Goal: Transaction & Acquisition: Subscribe to service/newsletter

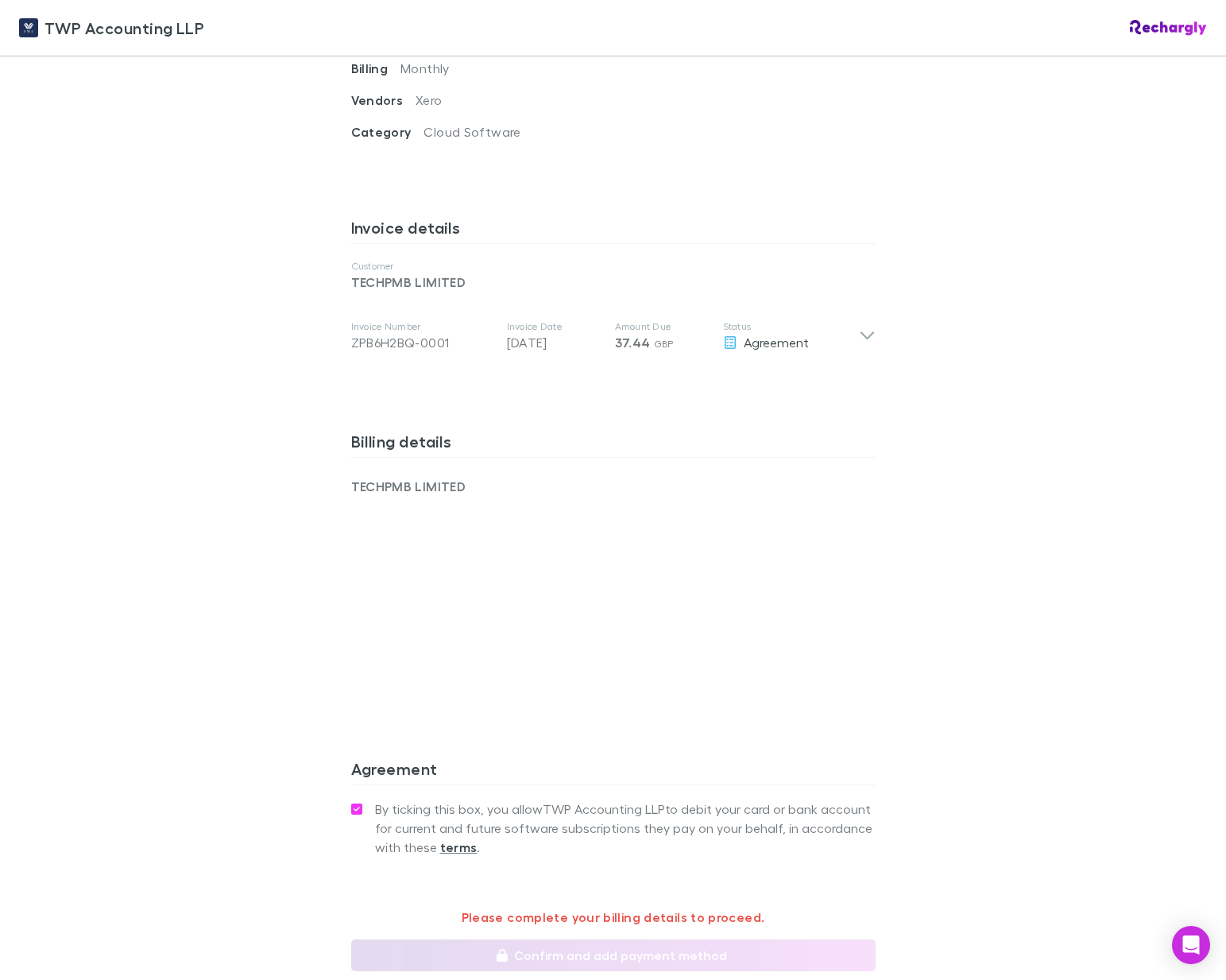
scroll to position [717, 0]
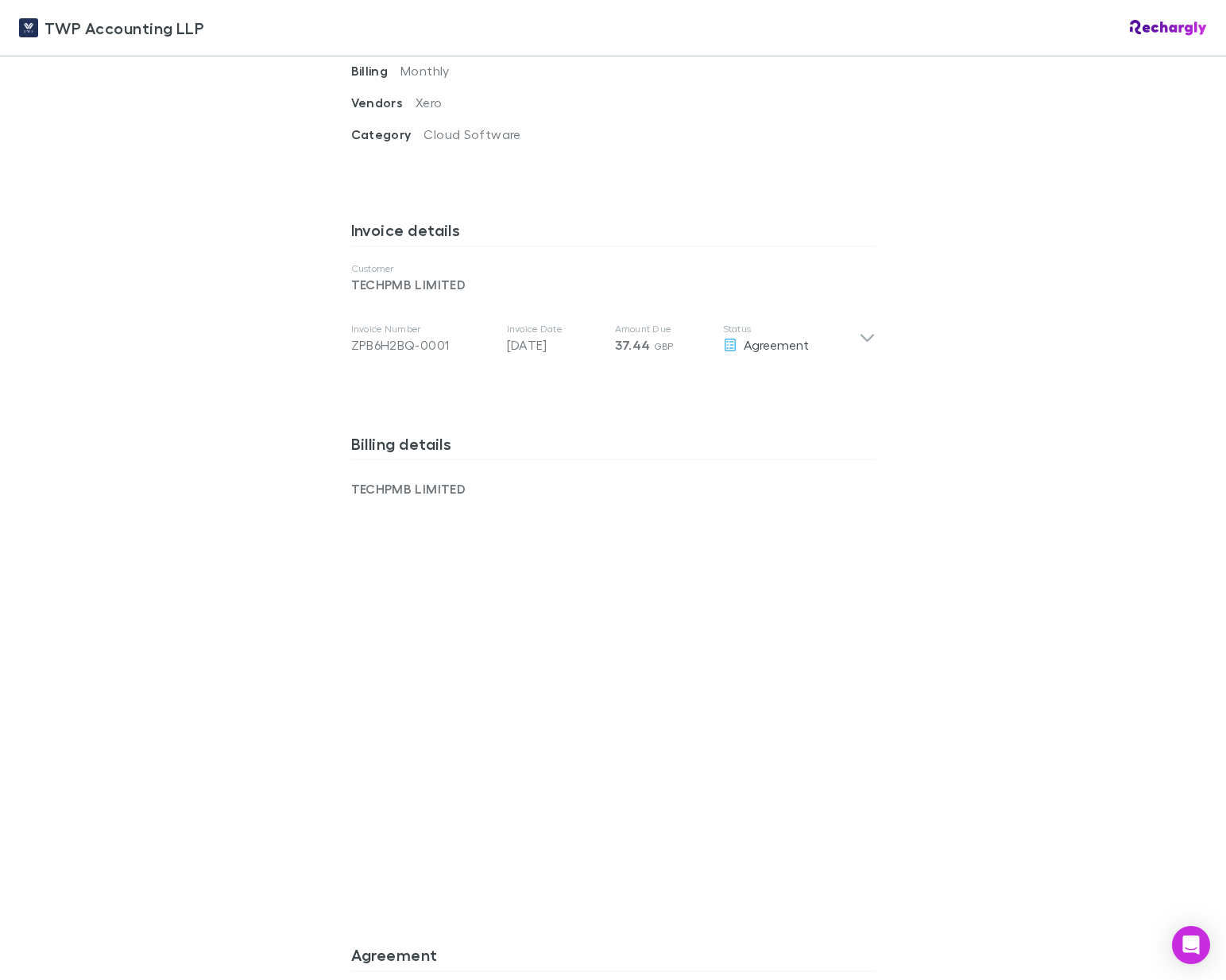
click at [883, 692] on div "TWP Accounting LLP Software subscriptions agreement TWP Accounting LLP has part…" at bounding box center [613, 317] width 556 height 1957
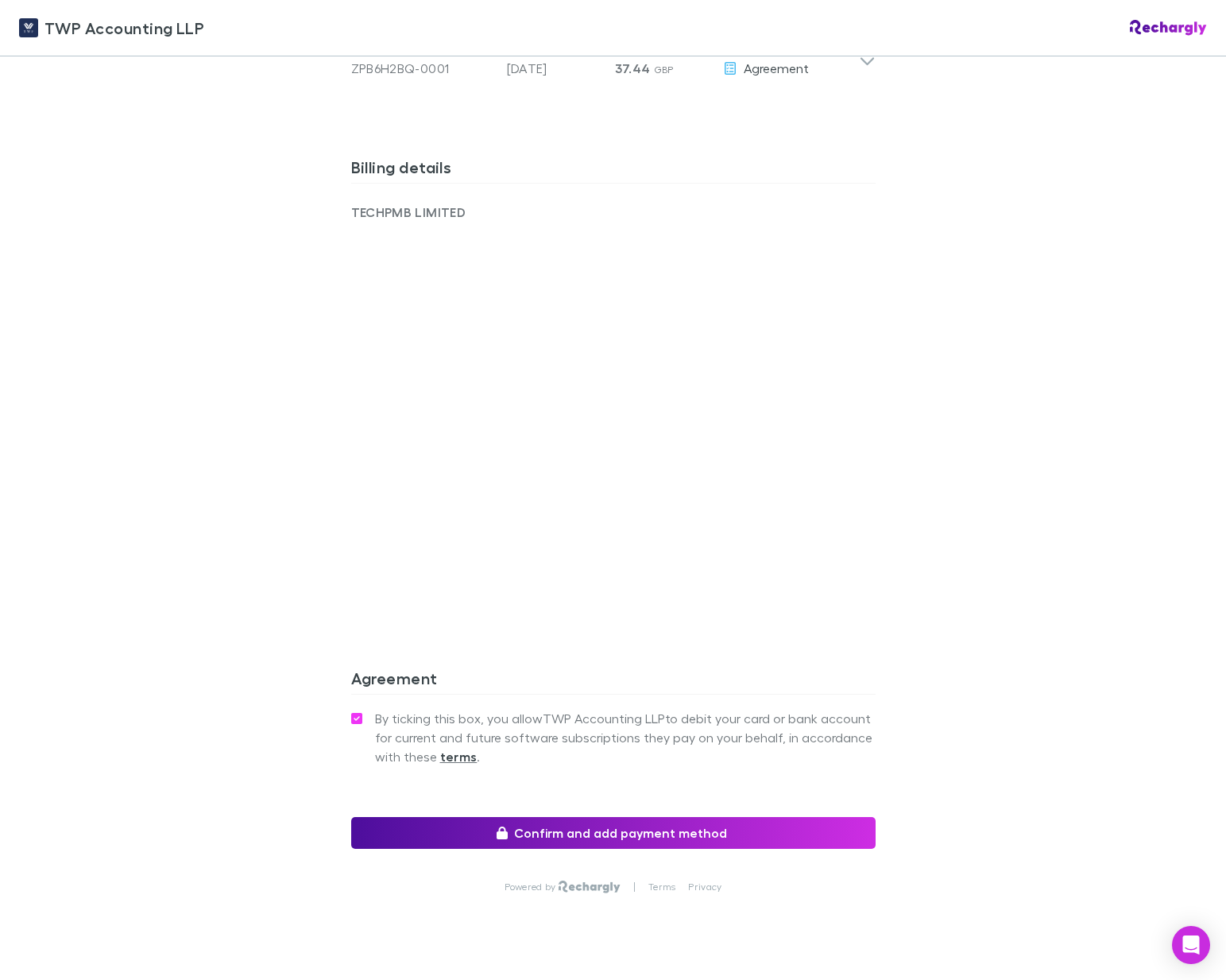
scroll to position [995, 0]
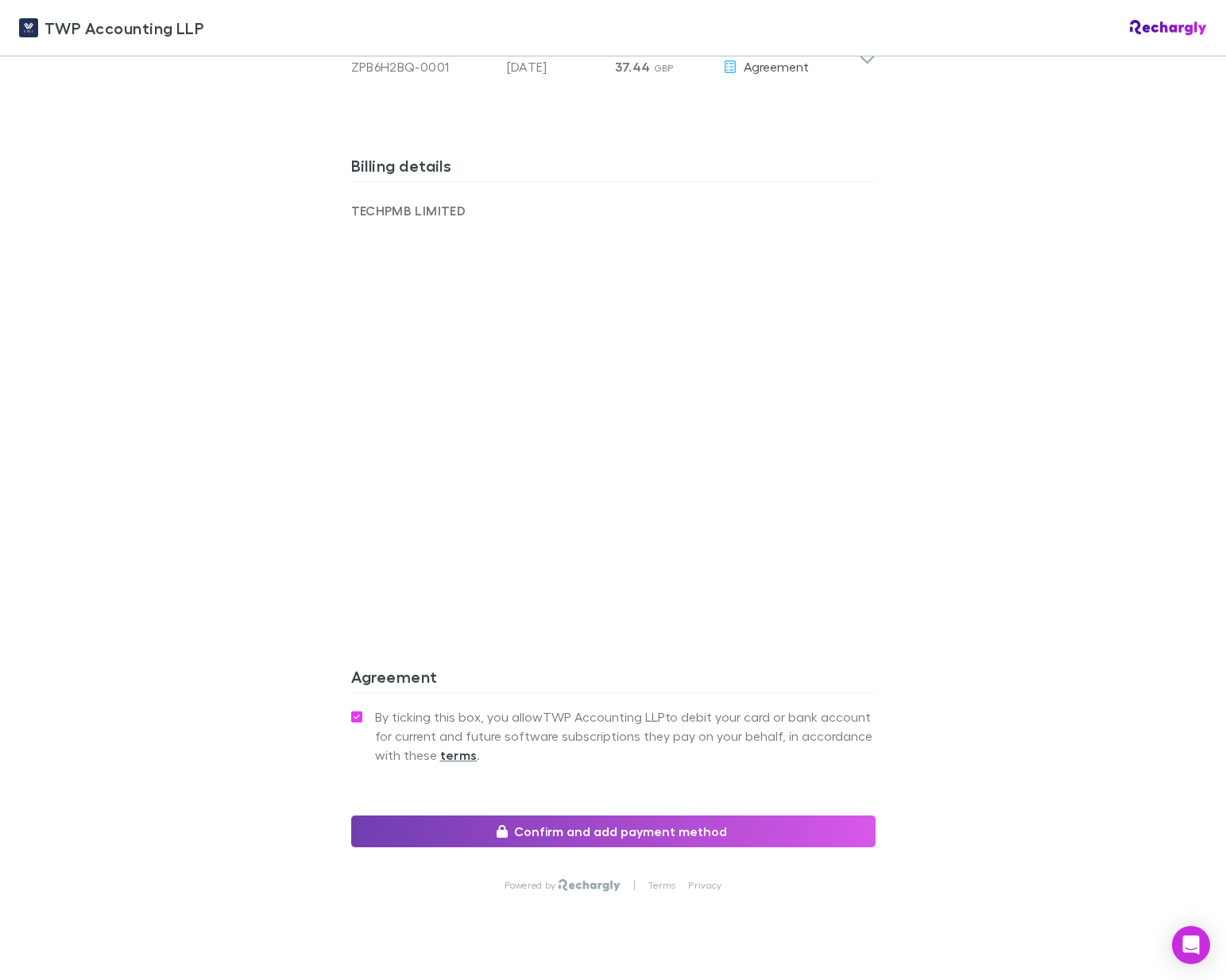
click at [588, 815] on button "Confirm and add payment method" at bounding box center [613, 832] width 525 height 32
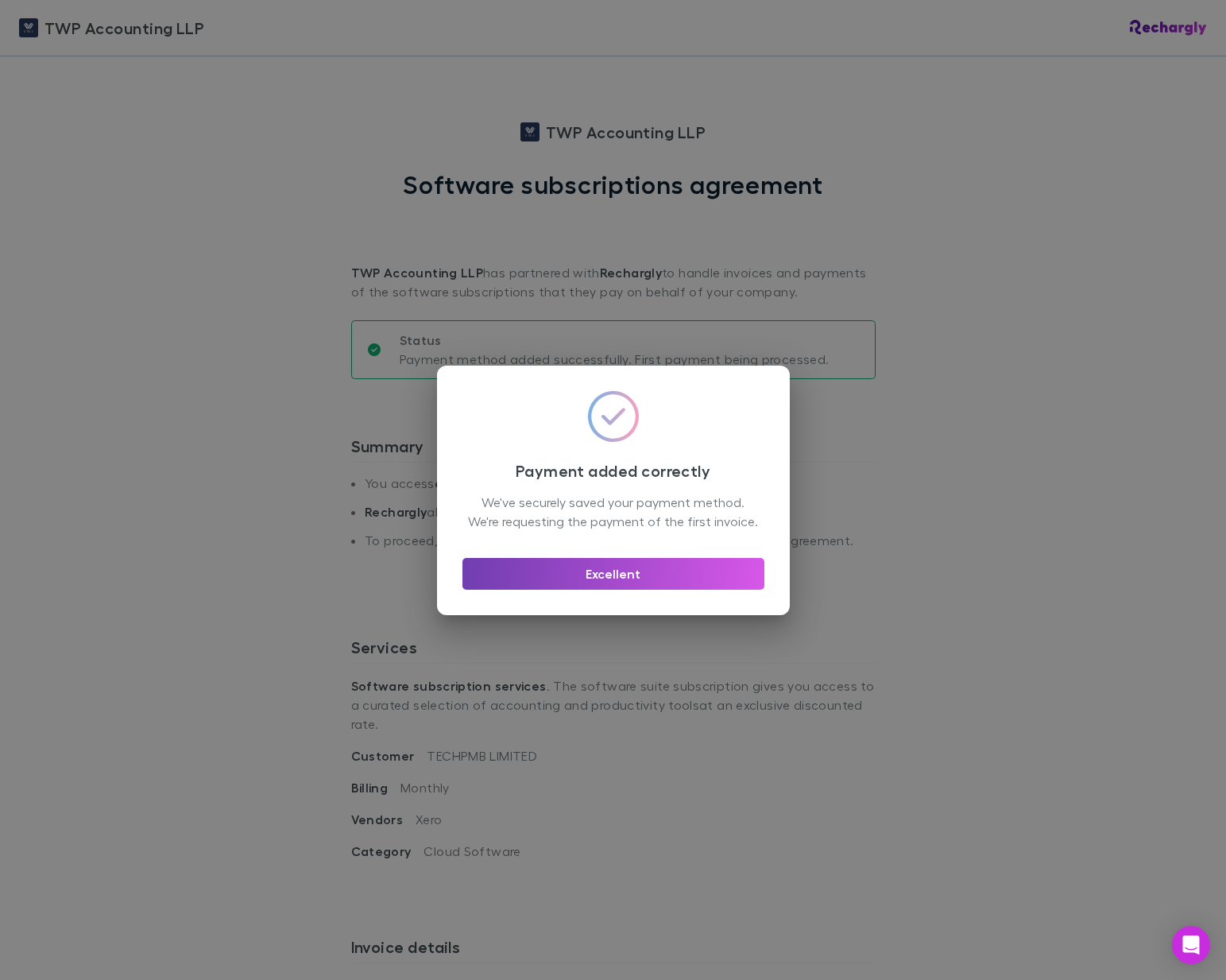
click at [585, 583] on button "Excellent" at bounding box center [613, 574] width 302 height 32
